Goal: Obtain resource: Obtain resource

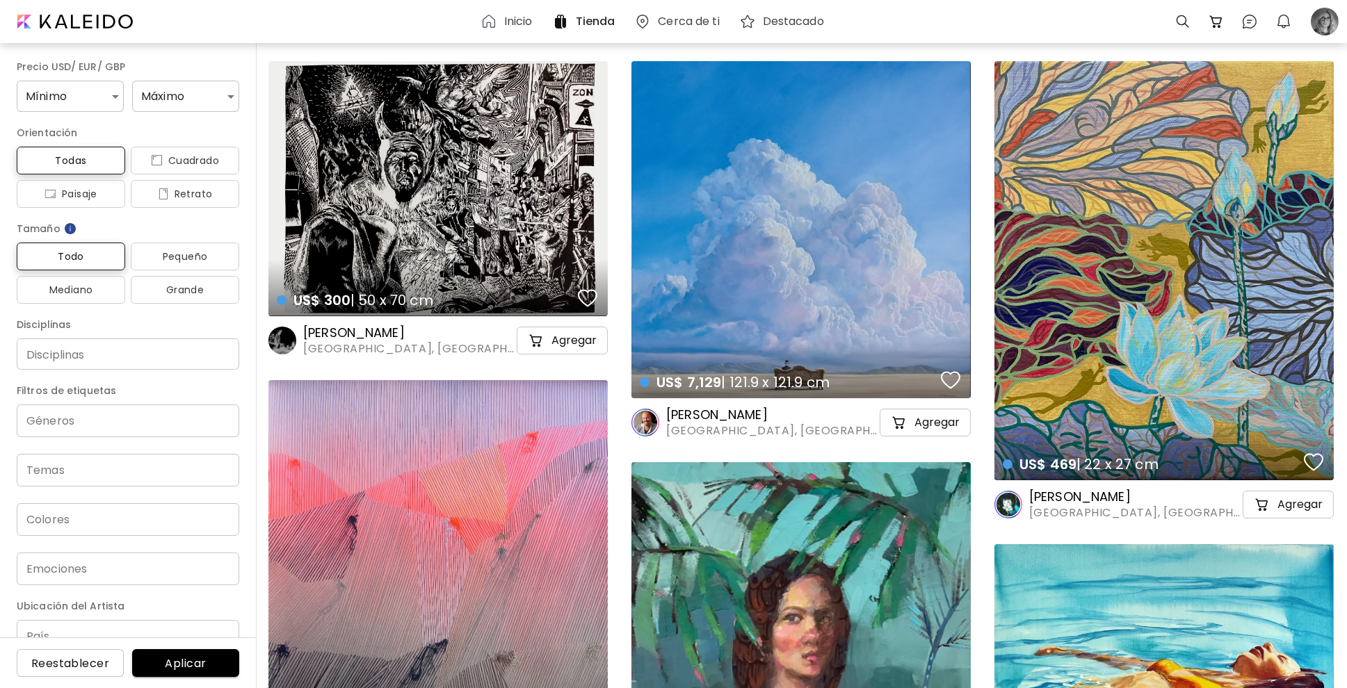
click at [1332, 23] on div at bounding box center [1324, 21] width 31 height 31
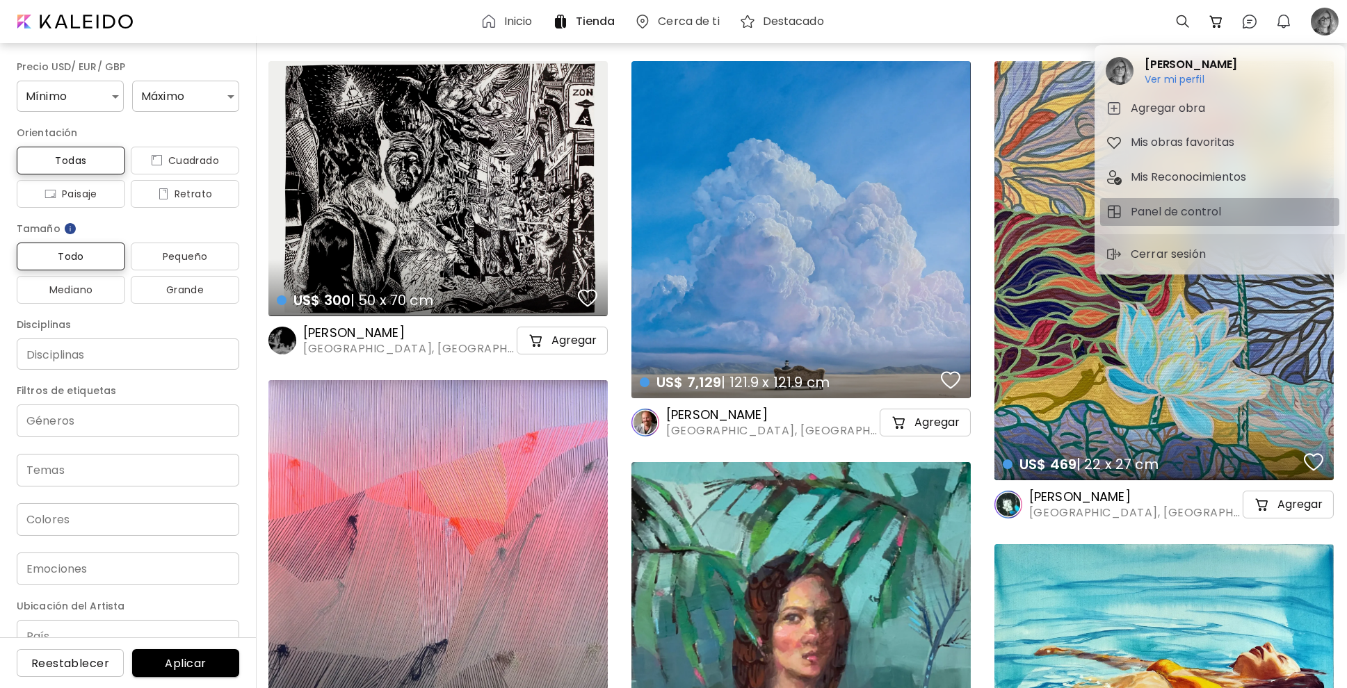
click at [1166, 208] on h5 "Panel de control" at bounding box center [1177, 212] width 95 height 17
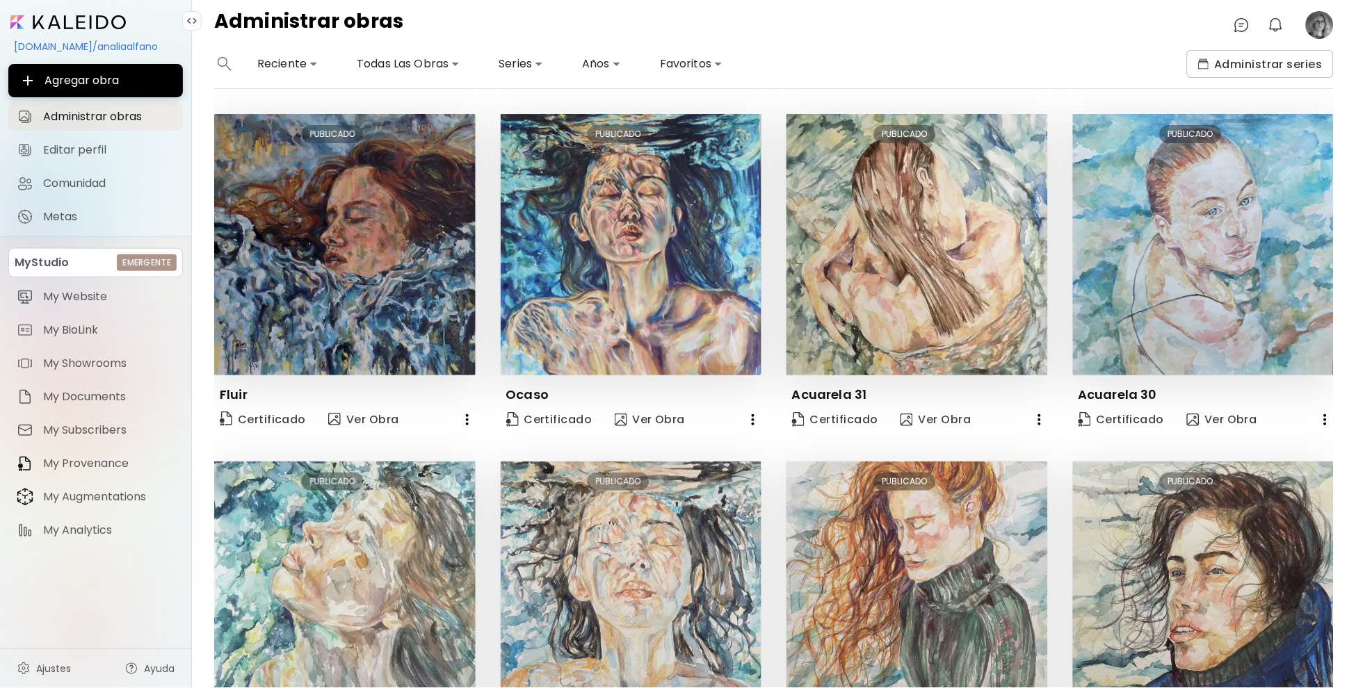
click at [84, 334] on span "My BioLink" at bounding box center [108, 330] width 131 height 14
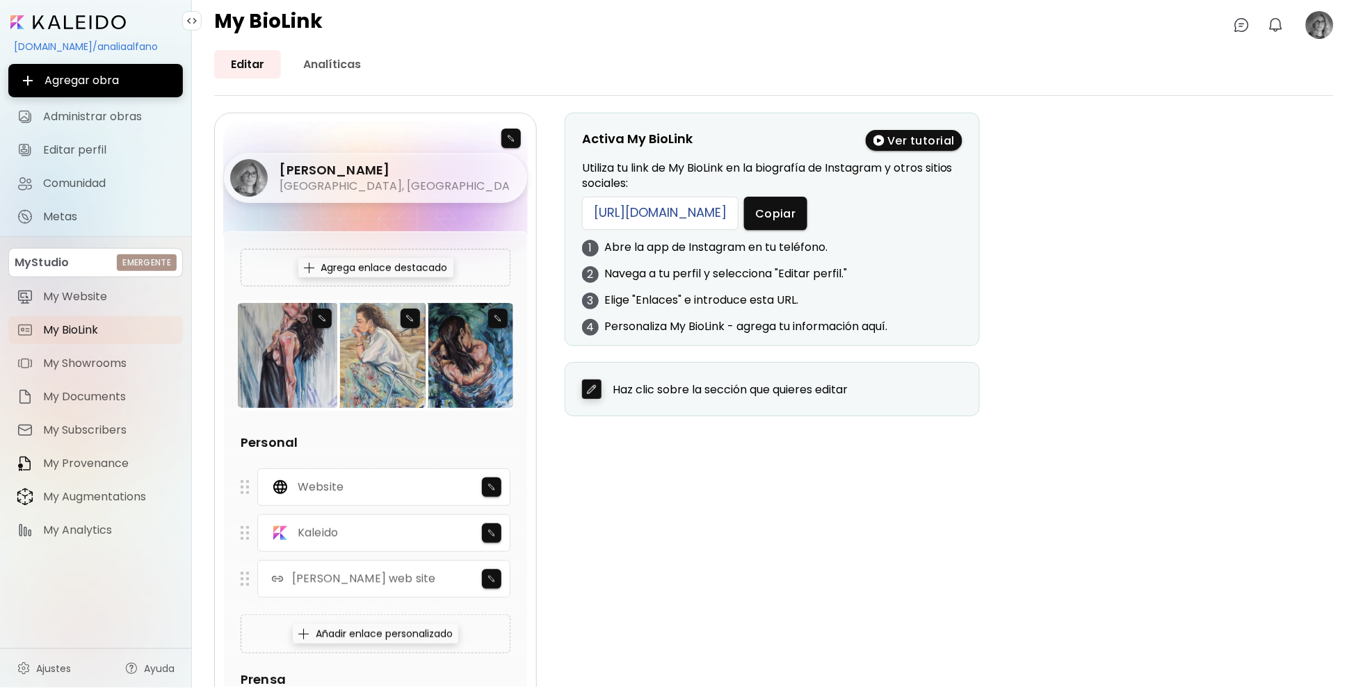
click at [70, 323] on span "My BioLink" at bounding box center [108, 330] width 131 height 14
click at [106, 394] on span "My Documents" at bounding box center [108, 397] width 131 height 14
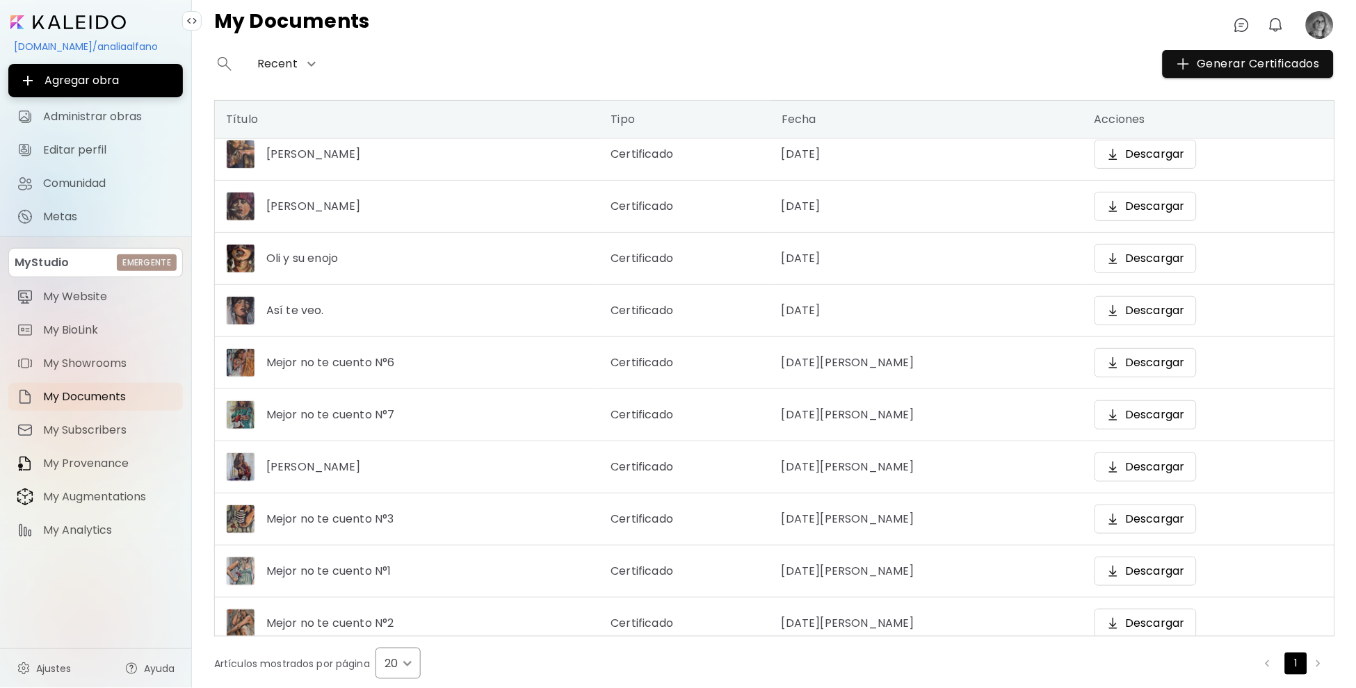
scroll to position [443, 0]
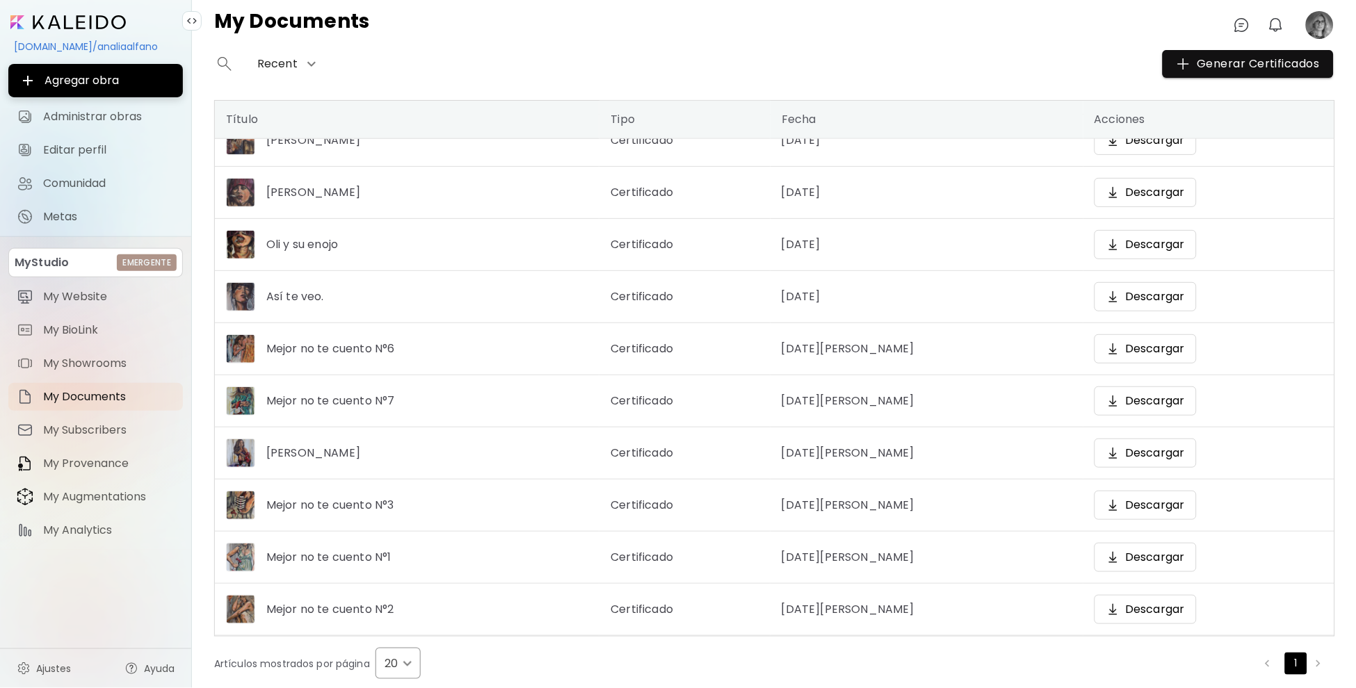
click at [1317, 670] on li "pagination navigation" at bounding box center [1321, 664] width 24 height 22
click at [1251, 70] on span "Generar Certificados" at bounding box center [1247, 64] width 143 height 17
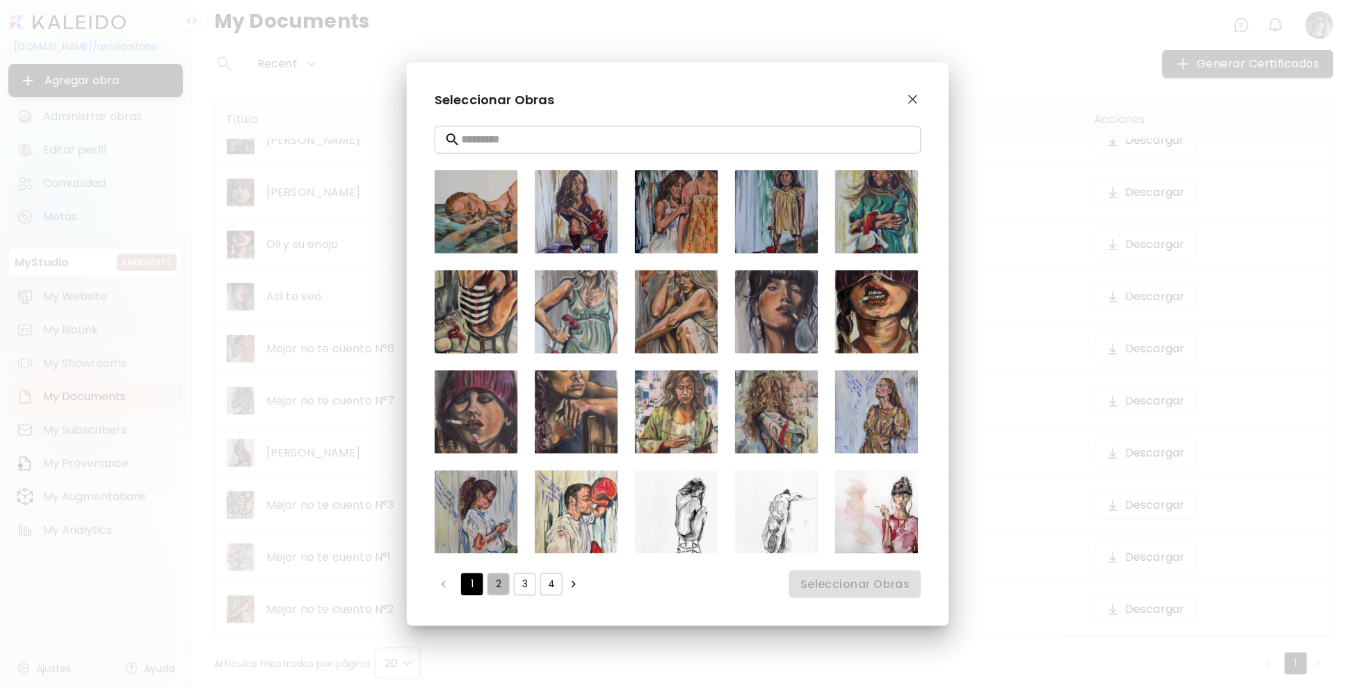
click at [497, 578] on button "2" at bounding box center [498, 585] width 22 height 22
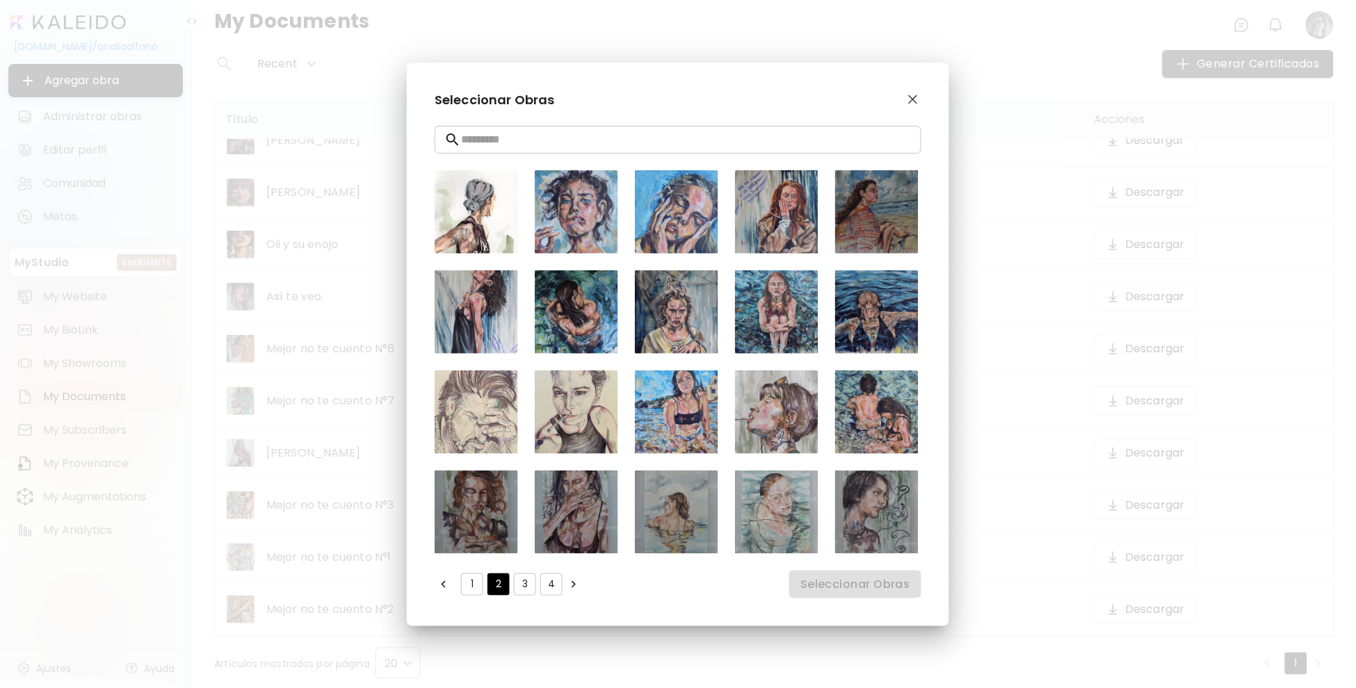
click at [519, 585] on button "3" at bounding box center [525, 585] width 22 height 22
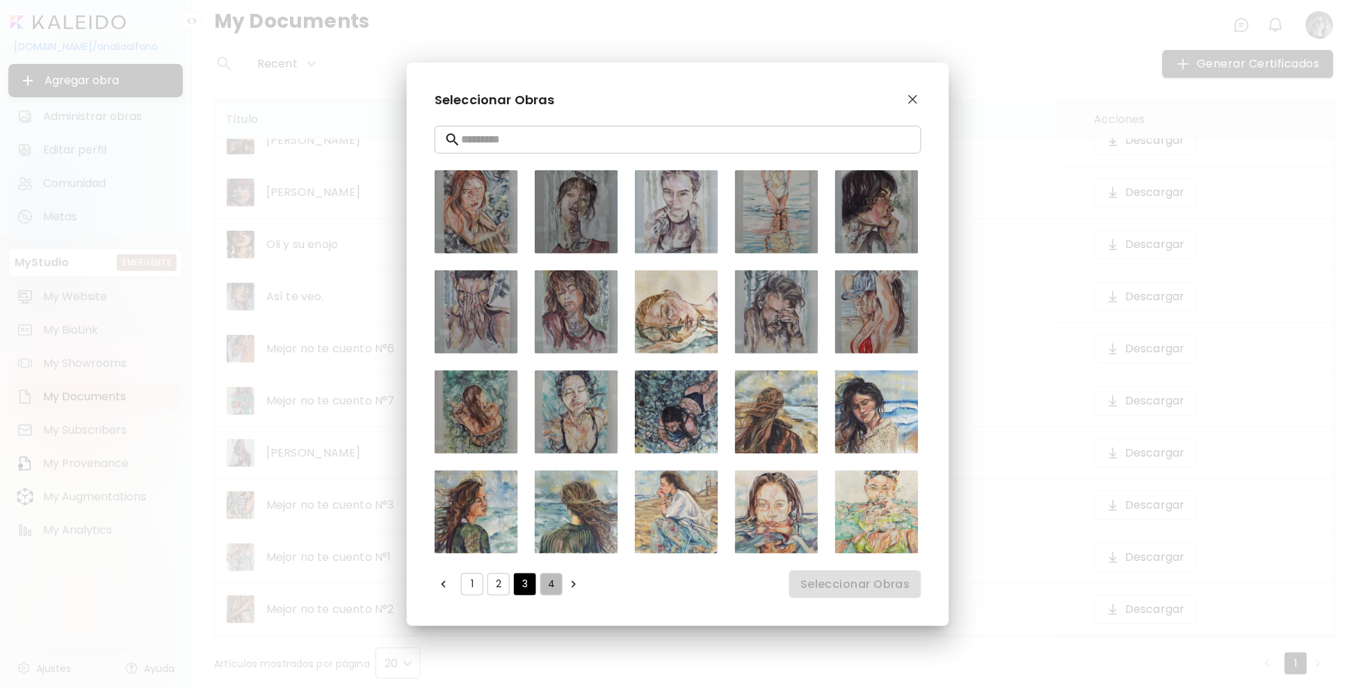
click at [551, 580] on button "4" at bounding box center [551, 585] width 22 height 22
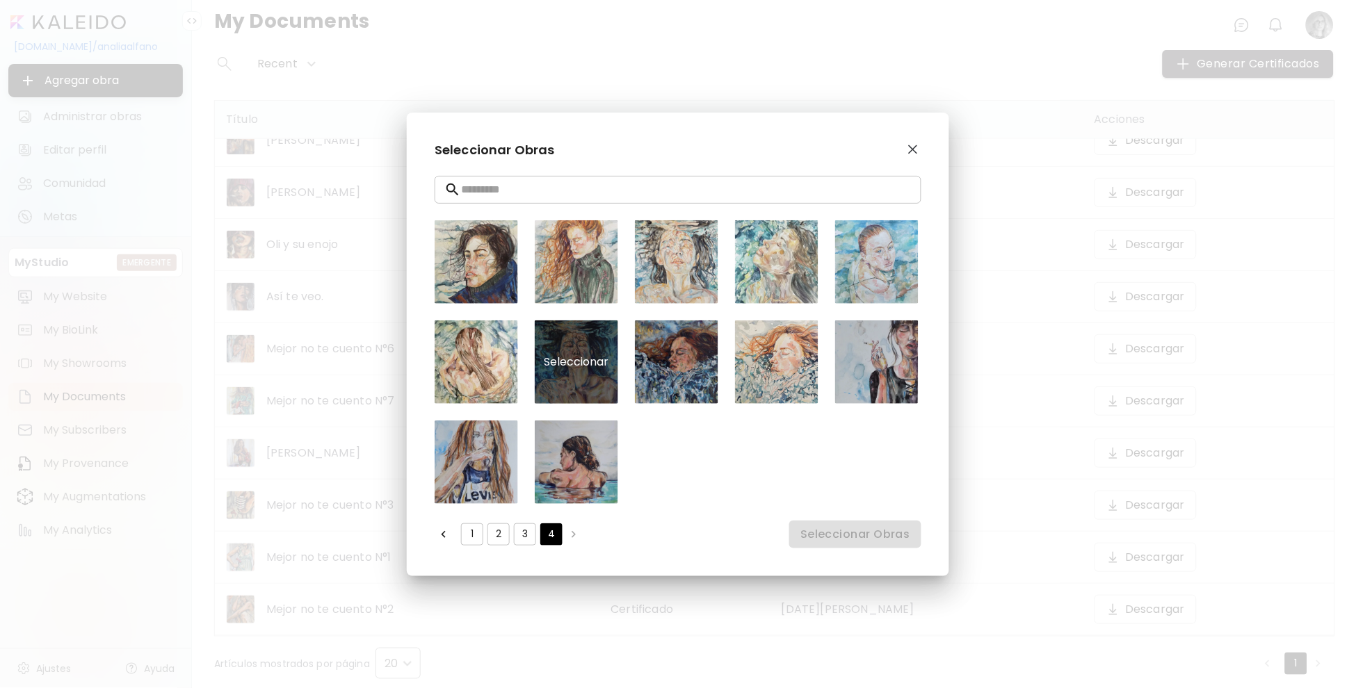
click at [586, 370] on div "Seleccionar" at bounding box center [576, 361] width 83 height 83
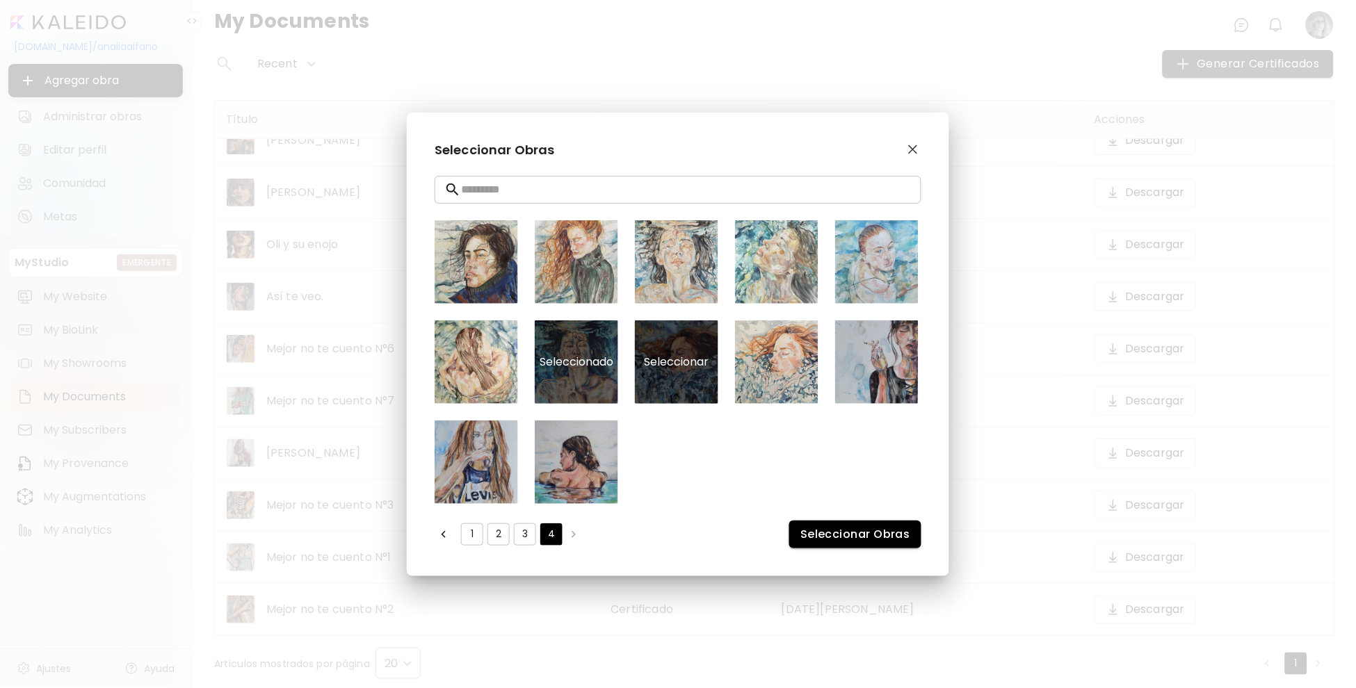
click at [678, 384] on div "Seleccionar" at bounding box center [676, 361] width 83 height 83
click at [841, 535] on span "Seleccionar Obras" at bounding box center [855, 534] width 110 height 15
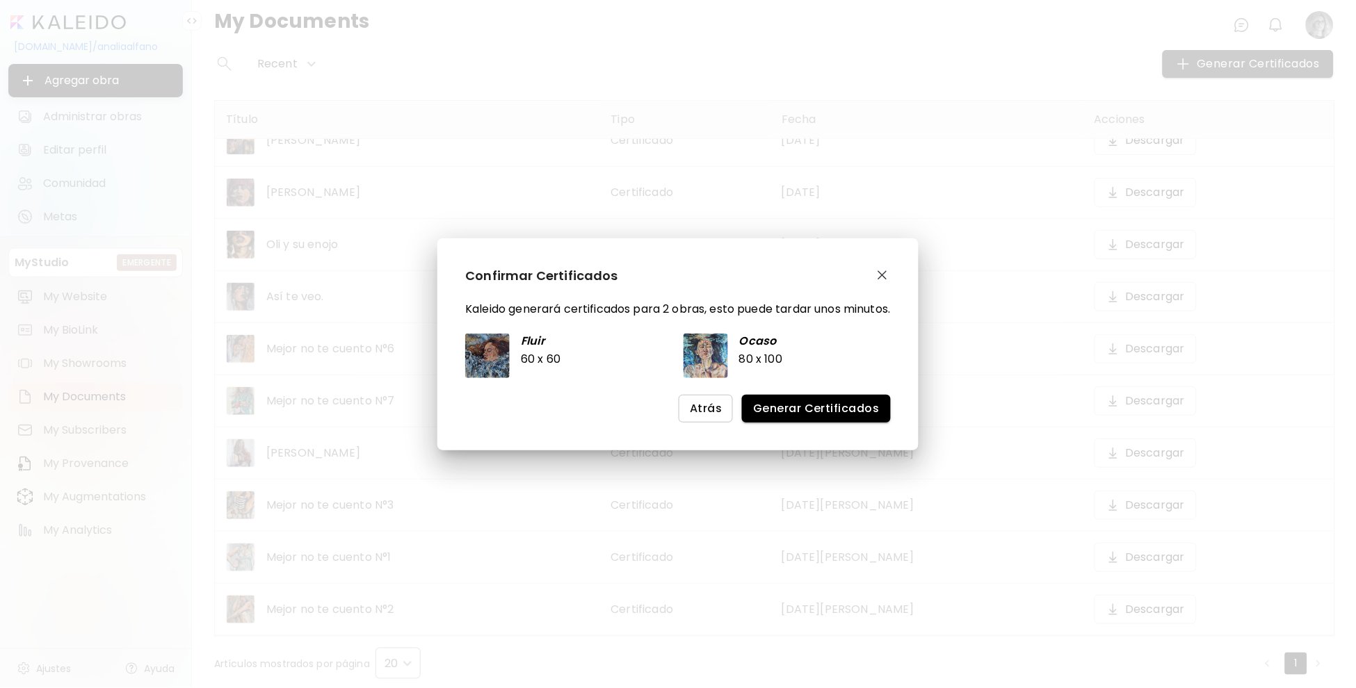
click at [787, 412] on span "Generar Certificados" at bounding box center [816, 408] width 126 height 15
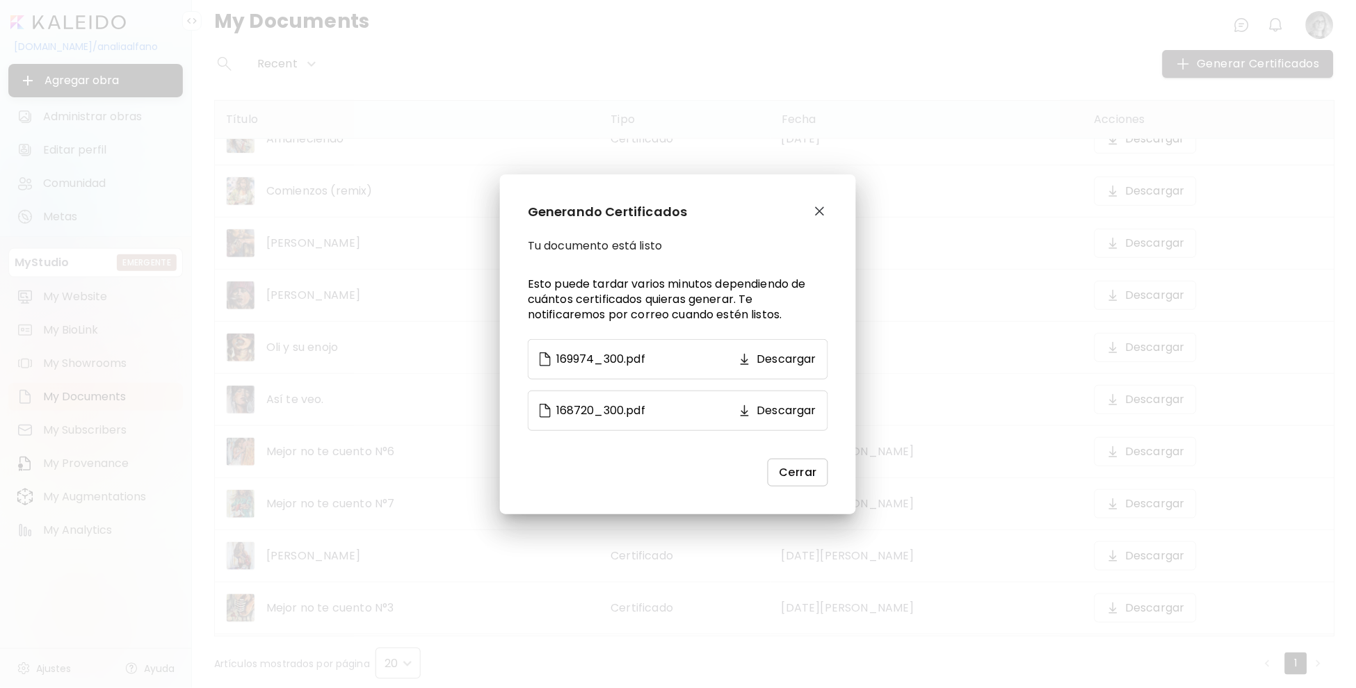
click at [787, 412] on p "Descargar" at bounding box center [786, 411] width 59 height 17
click at [784, 360] on p "Descargar" at bounding box center [786, 359] width 59 height 17
click at [801, 473] on span "Cerrar" at bounding box center [798, 472] width 38 height 15
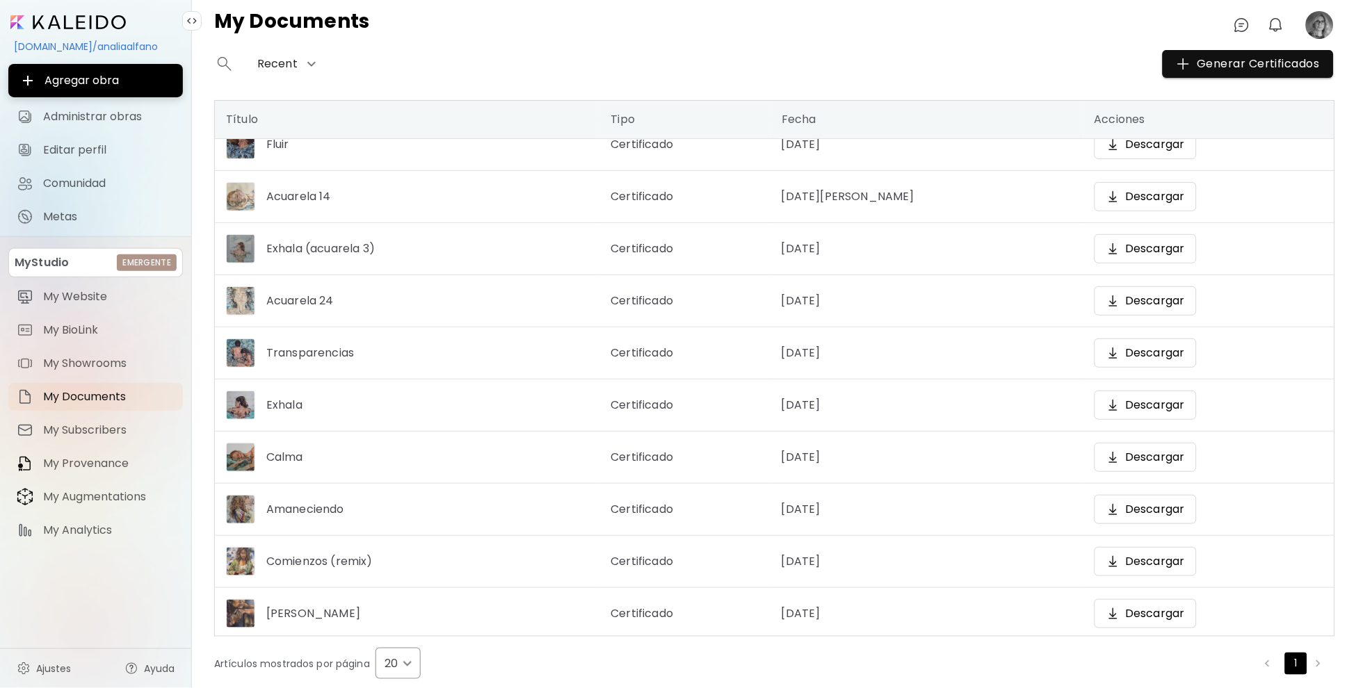
scroll to position [0, 0]
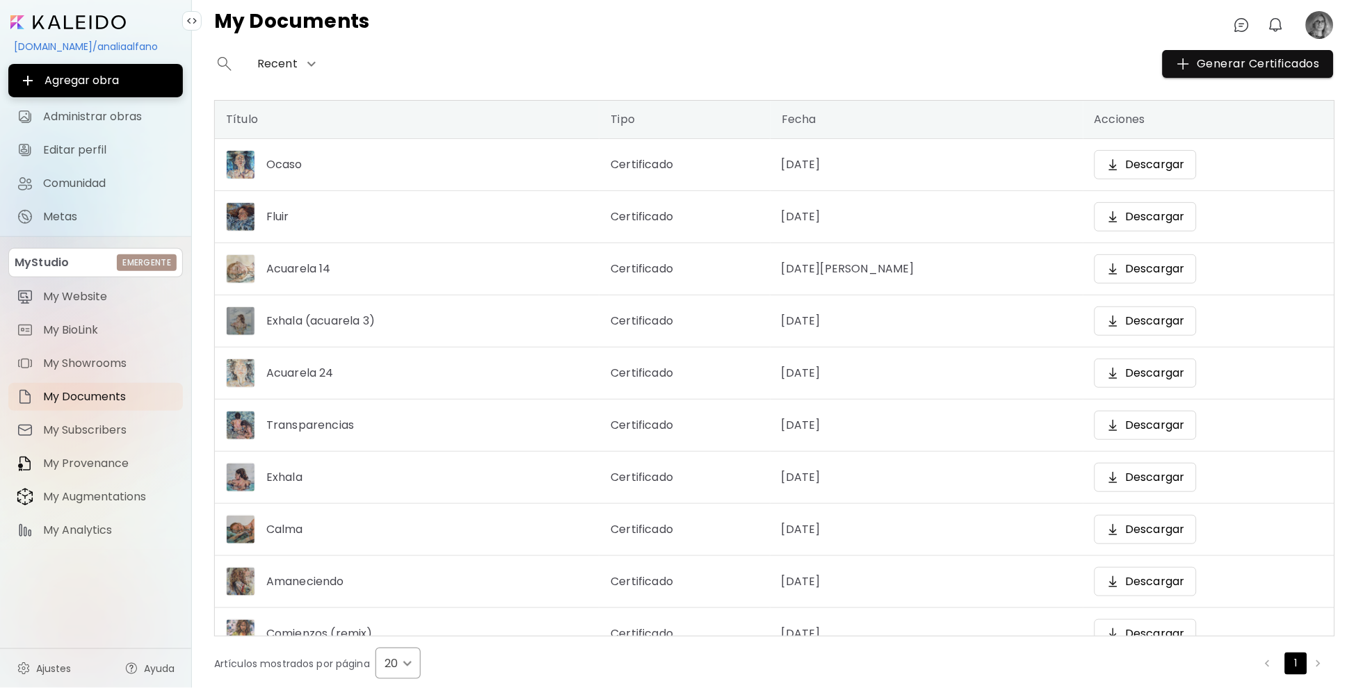
click at [104, 459] on span "My Provenance" at bounding box center [108, 464] width 131 height 14
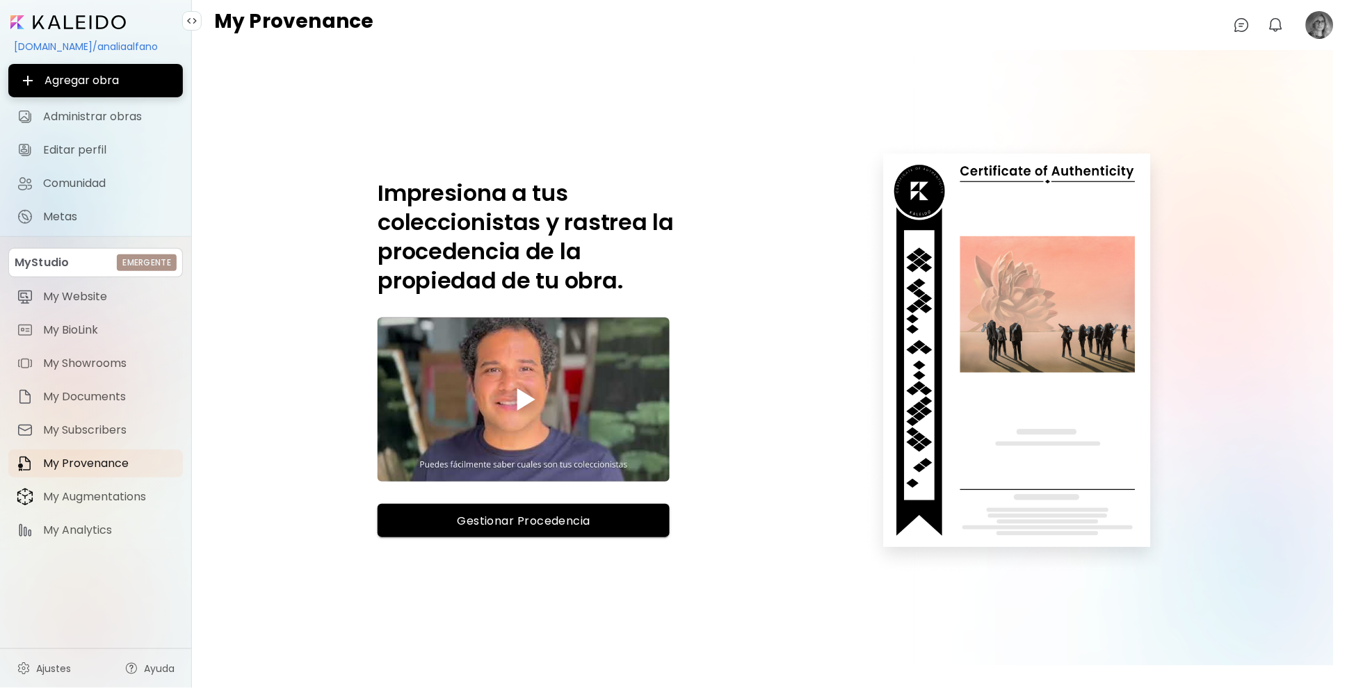
click at [88, 495] on span "My Augmentations" at bounding box center [108, 497] width 131 height 14
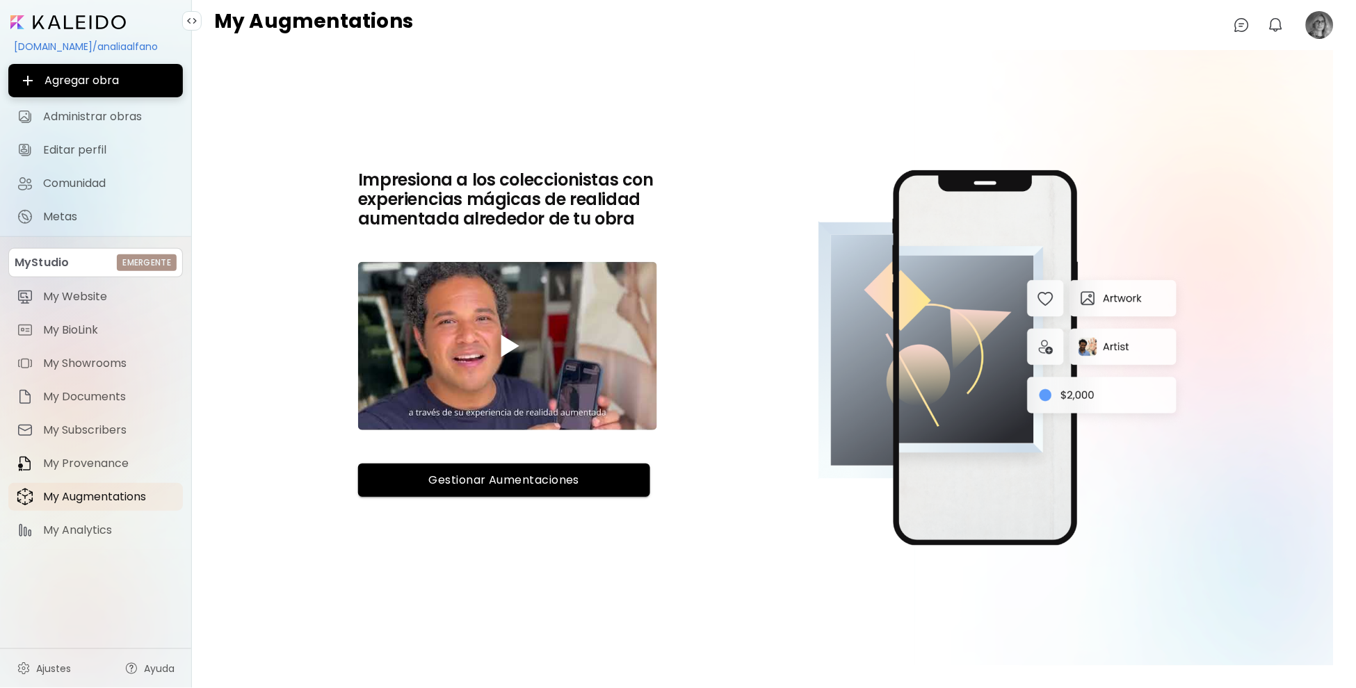
click at [112, 462] on span "My Provenance" at bounding box center [108, 464] width 131 height 14
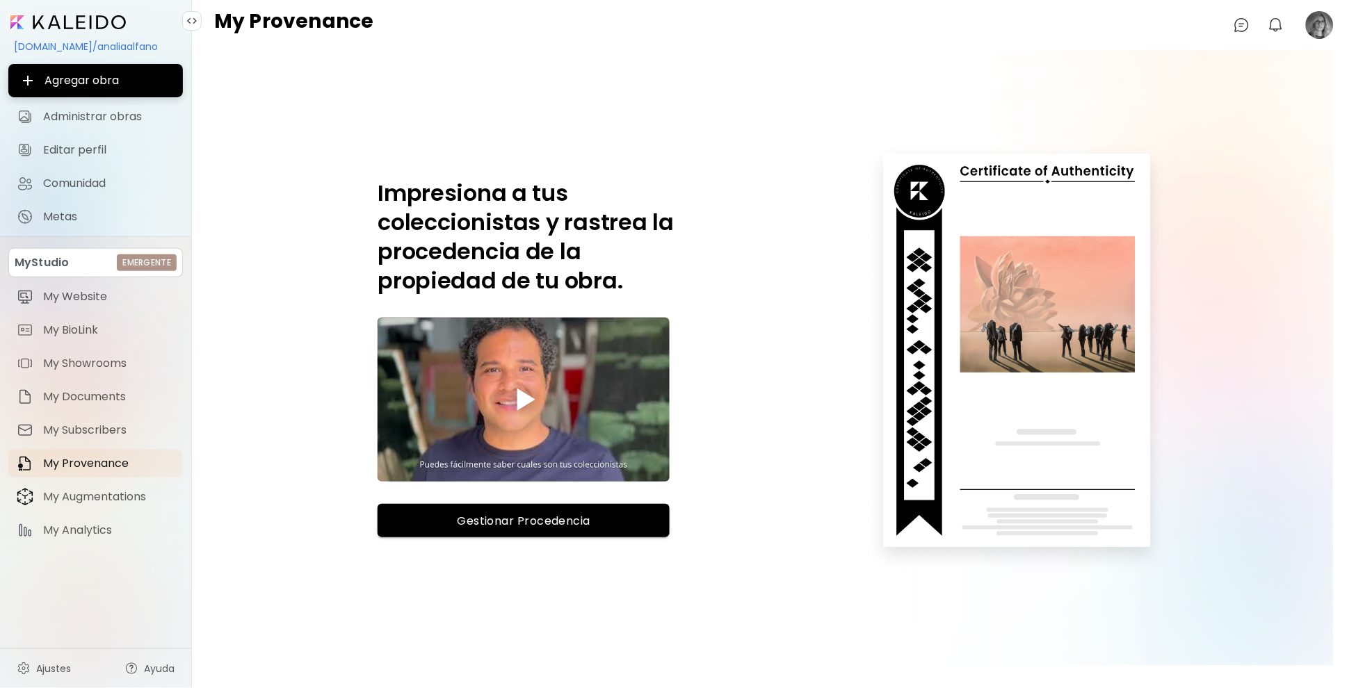
click at [143, 504] on span "My Augmentations" at bounding box center [108, 497] width 131 height 14
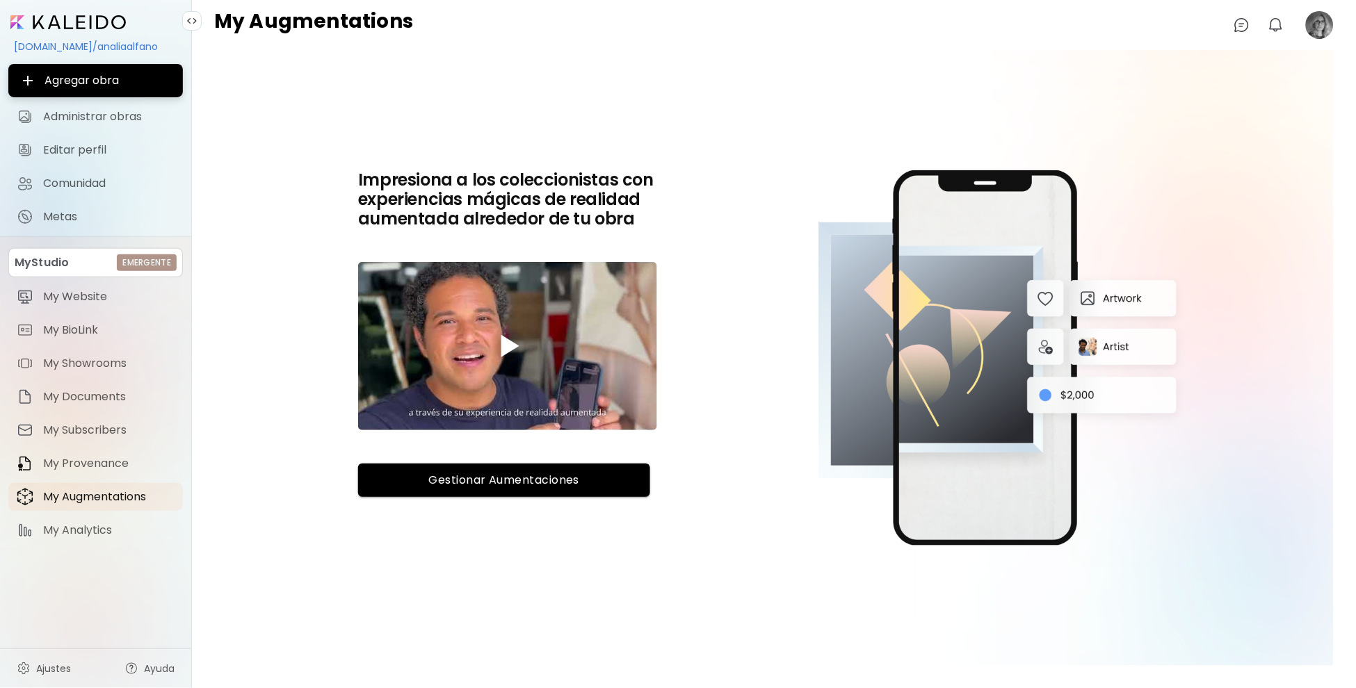
click at [86, 531] on span "My Analytics" at bounding box center [108, 530] width 131 height 14
